Goal: Communication & Community: Answer question/provide support

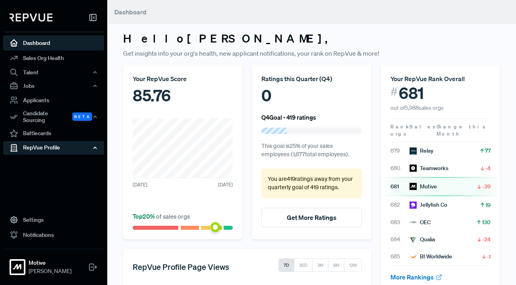
click at [72, 143] on div "RepVue Profile" at bounding box center [53, 148] width 101 height 14
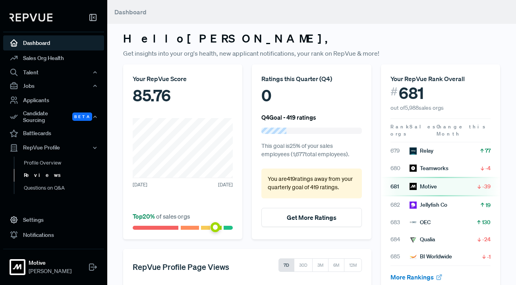
click at [38, 175] on link "Reviews" at bounding box center [64, 175] width 101 height 13
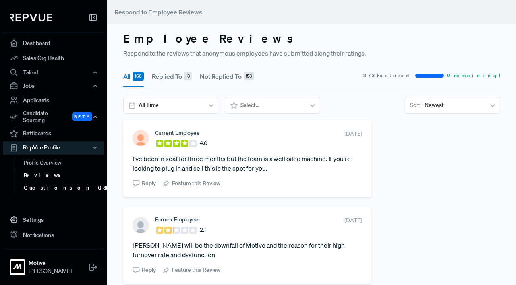
click at [56, 184] on link "Questions on Q&A" at bounding box center [64, 188] width 101 height 13
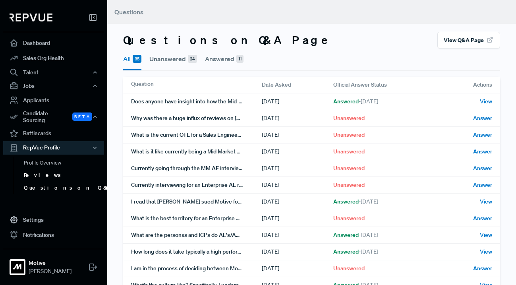
click at [77, 173] on link "Reviews" at bounding box center [64, 175] width 101 height 13
